Goal: Information Seeking & Learning: Learn about a topic

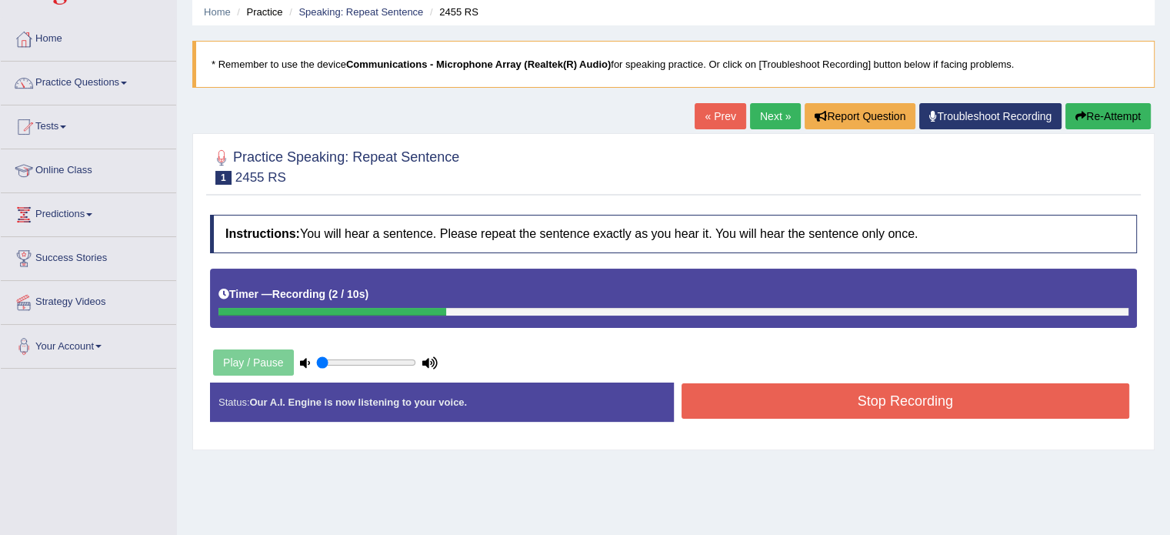
click at [1117, 116] on button "Re-Attempt" at bounding box center [1107, 116] width 85 height 26
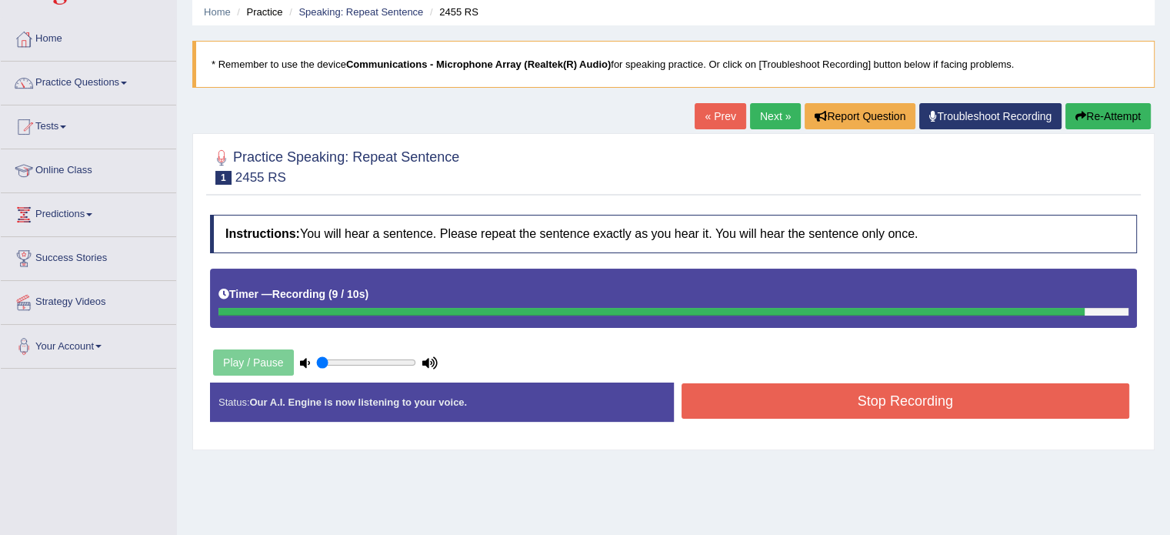
click at [881, 410] on button "Stop Recording" at bounding box center [906, 400] width 448 height 35
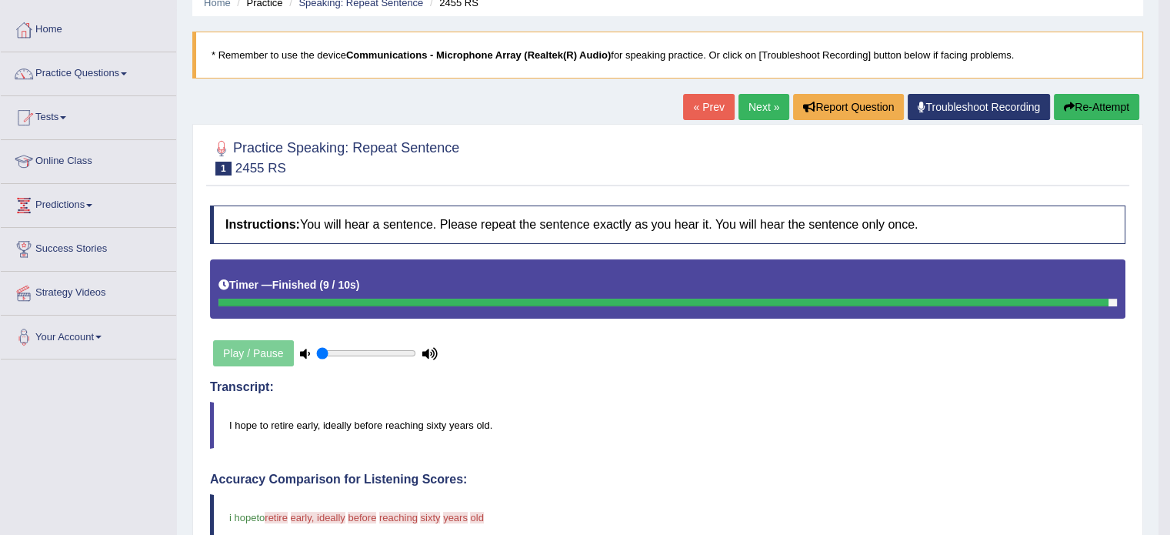
scroll to position [61, 0]
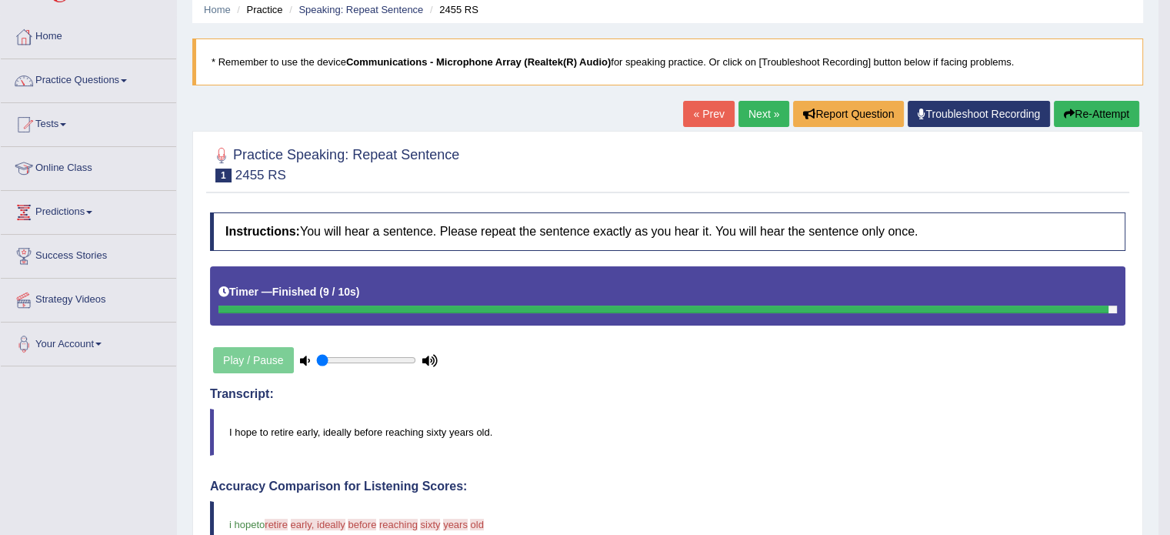
click at [1121, 115] on button "Re-Attempt" at bounding box center [1096, 114] width 85 height 26
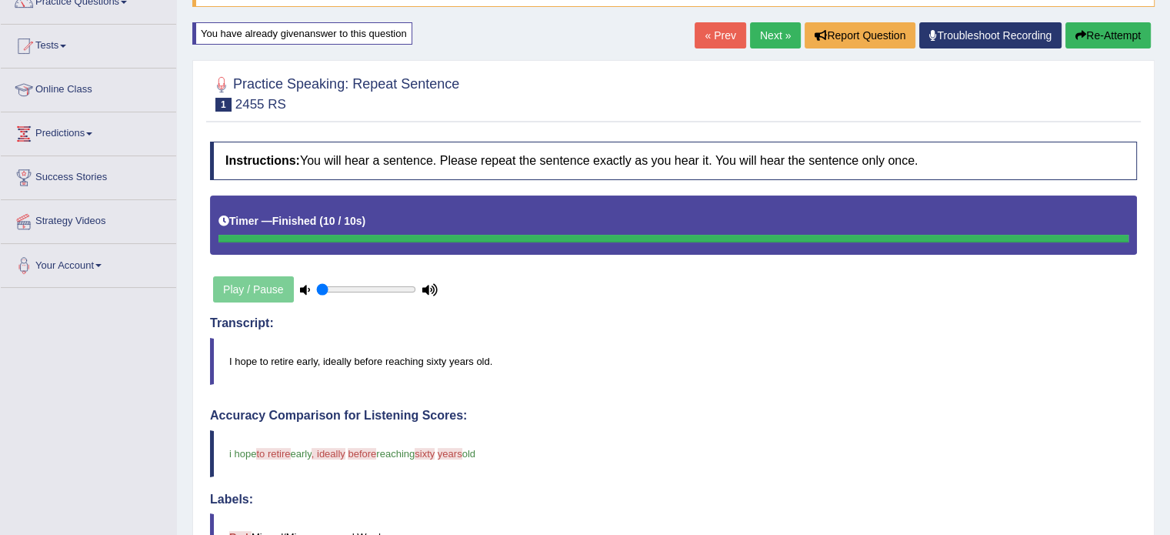
scroll to position [98, 0]
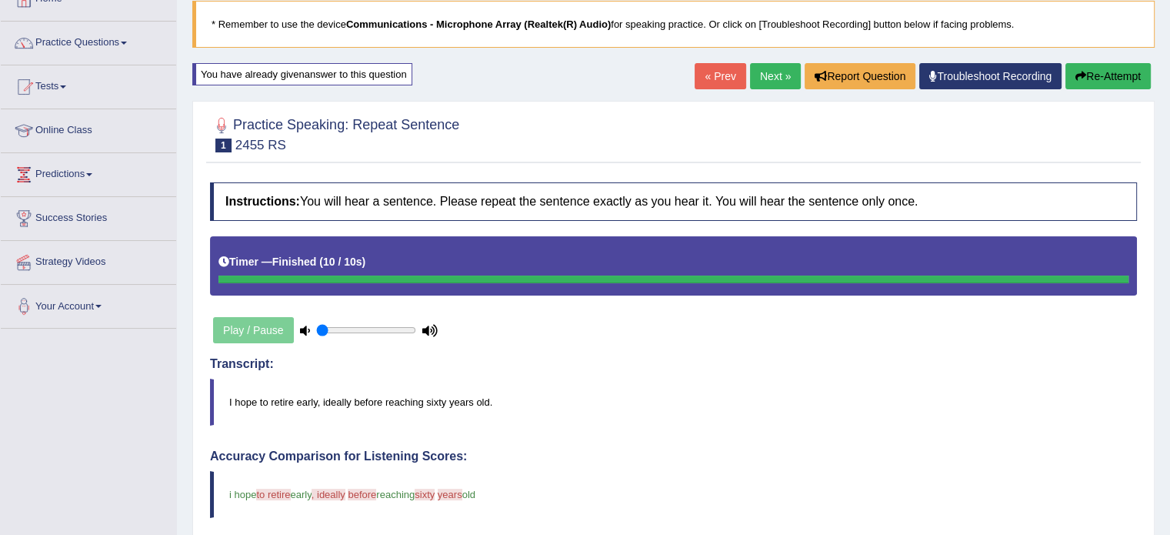
click at [762, 71] on link "Next »" at bounding box center [775, 76] width 51 height 26
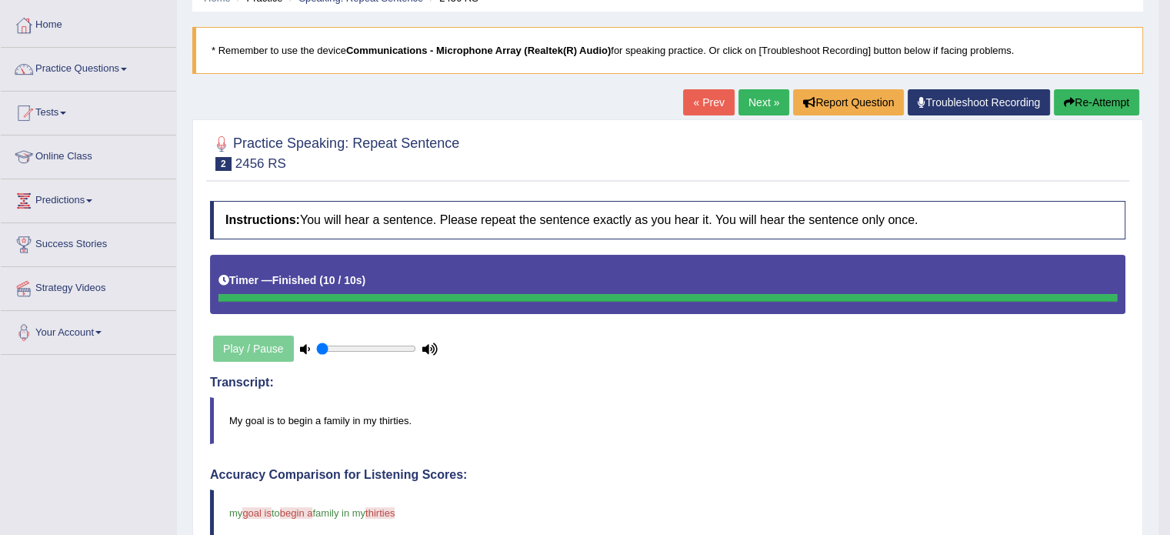
scroll to position [68, 0]
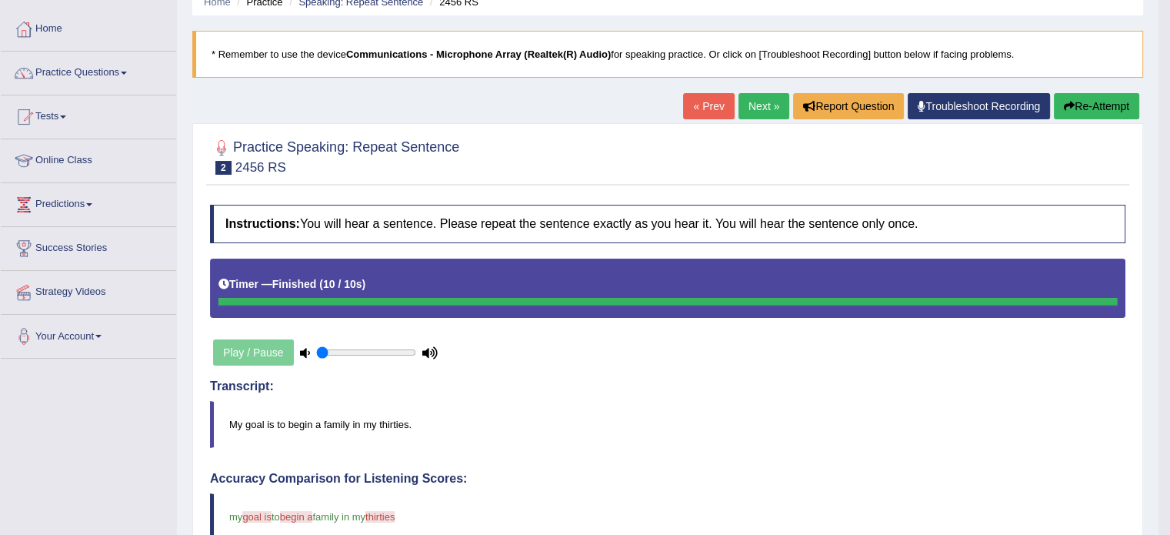
click at [758, 101] on link "Next »" at bounding box center [763, 106] width 51 height 26
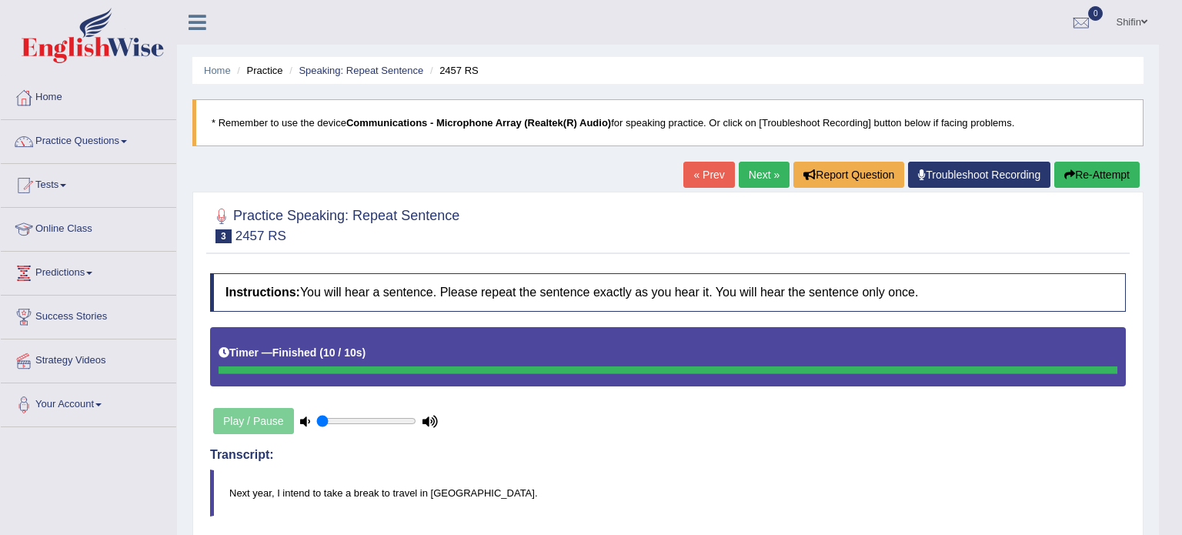
drag, startPoint x: 1176, startPoint y: 206, endPoint x: 1179, endPoint y: 280, distance: 73.9
click at [1169, 280] on body "Toggle navigation Home Practice Questions Speaking Practice Read Aloud Repeat S…" at bounding box center [591, 267] width 1182 height 535
